Goal: Obtain resource: Download file/media

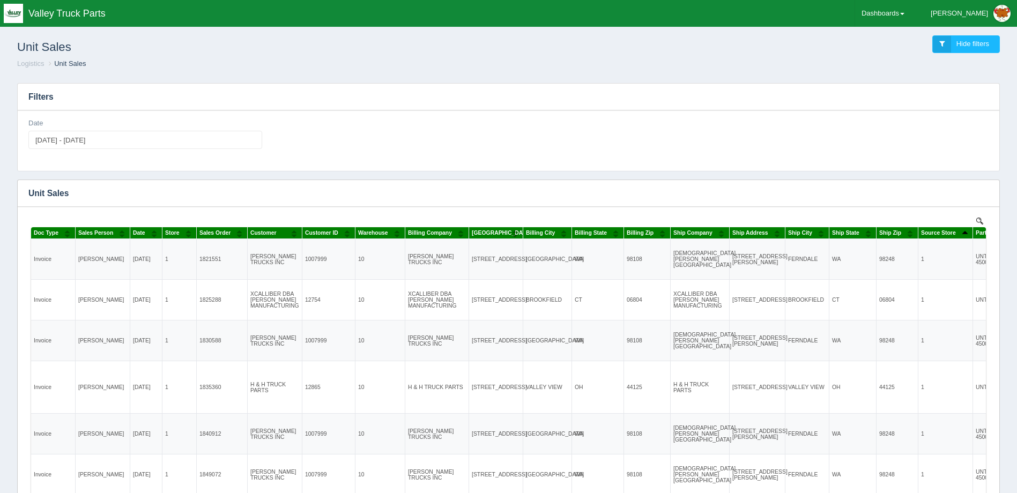
drag, startPoint x: 497, startPoint y: 59, endPoint x: 545, endPoint y: 39, distance: 52.4
click at [498, 60] on ol "Logistics Unit Sales" at bounding box center [509, 64] width 1000 height 10
click at [911, 16] on link "Dashboards" at bounding box center [883, 13] width 56 height 27
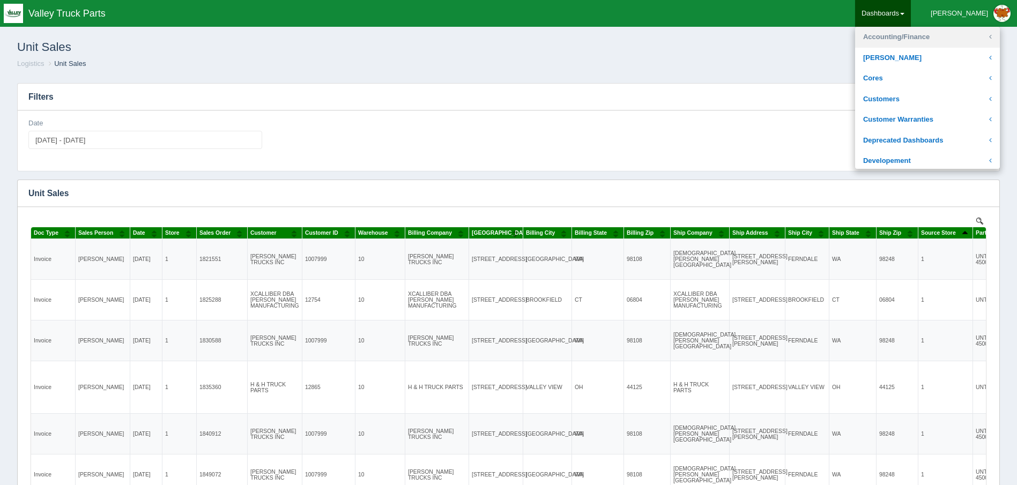
click at [942, 39] on link "Accounting/Finance" at bounding box center [927, 37] width 145 height 21
click at [943, 39] on link "Accounting/Finance" at bounding box center [927, 37] width 145 height 21
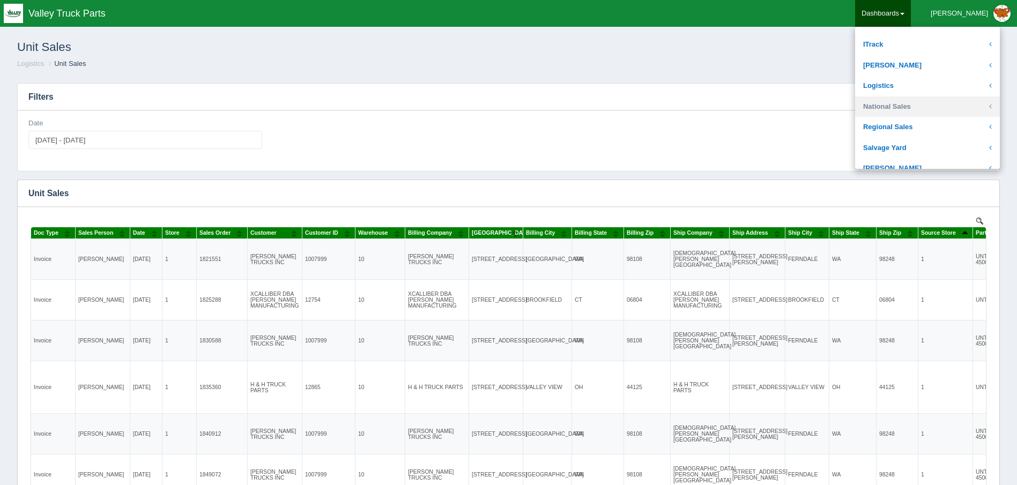
scroll to position [161, 0]
click at [933, 100] on link "Logistics" at bounding box center [927, 103] width 145 height 21
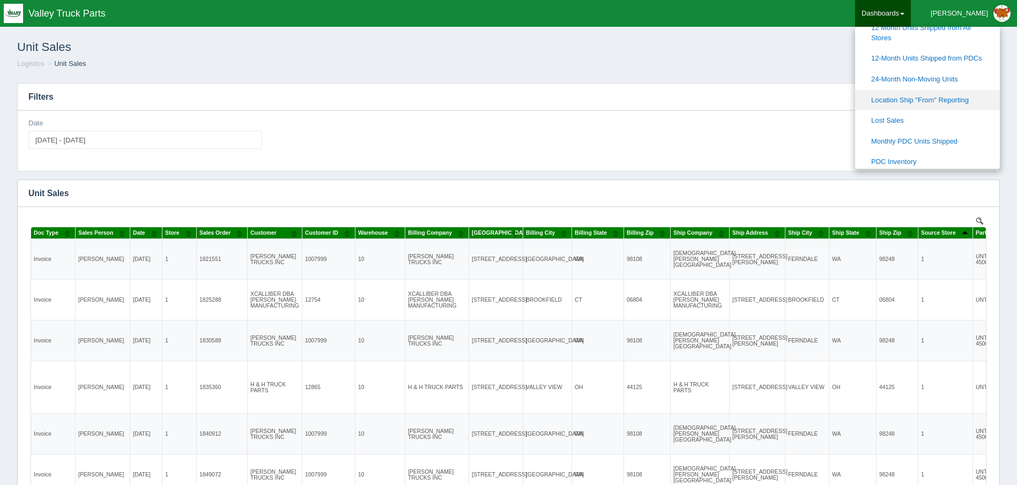
scroll to position [322, 0]
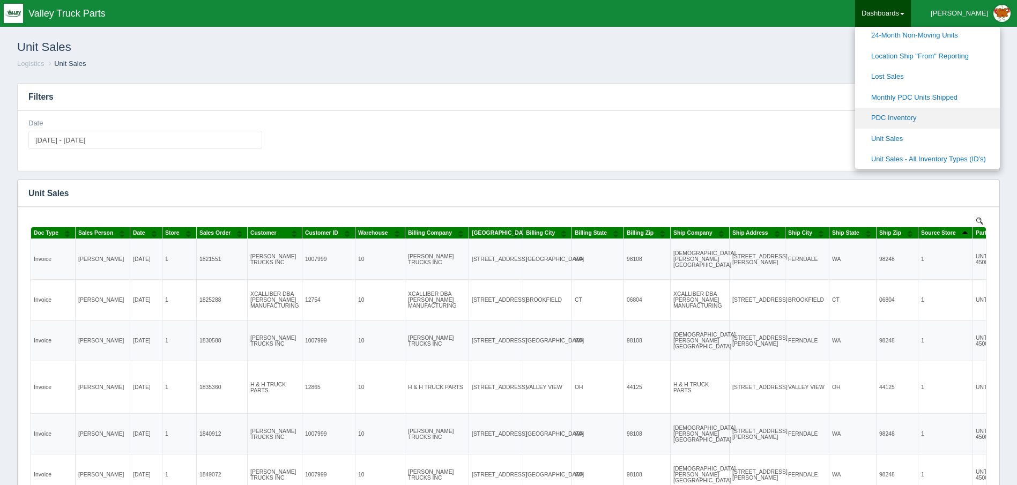
click at [948, 114] on link "PDC Inventory" at bounding box center [927, 118] width 145 height 21
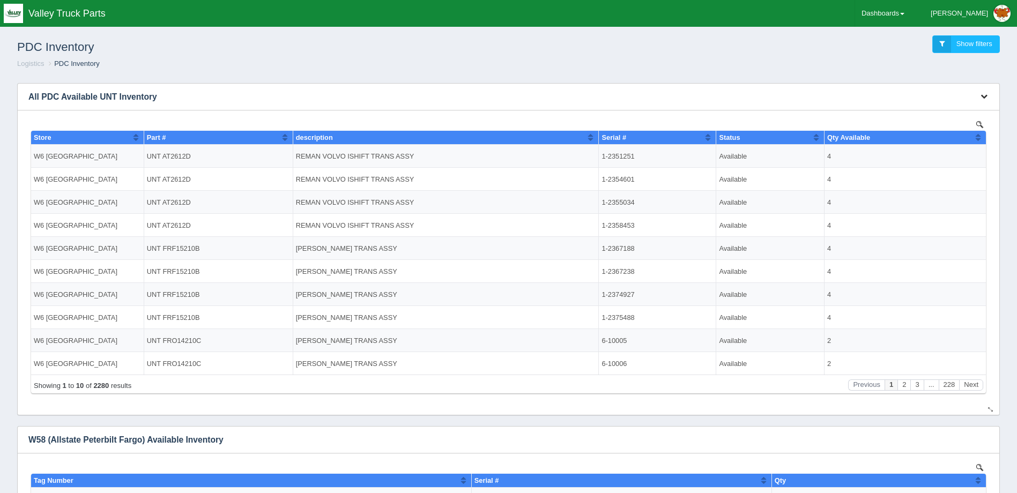
click at [977, 91] on button "button" at bounding box center [984, 96] width 14 height 17
click at [940, 112] on link "Download CSV" at bounding box center [949, 113] width 86 height 16
